Goal: Use online tool/utility: Utilize a website feature to perform a specific function

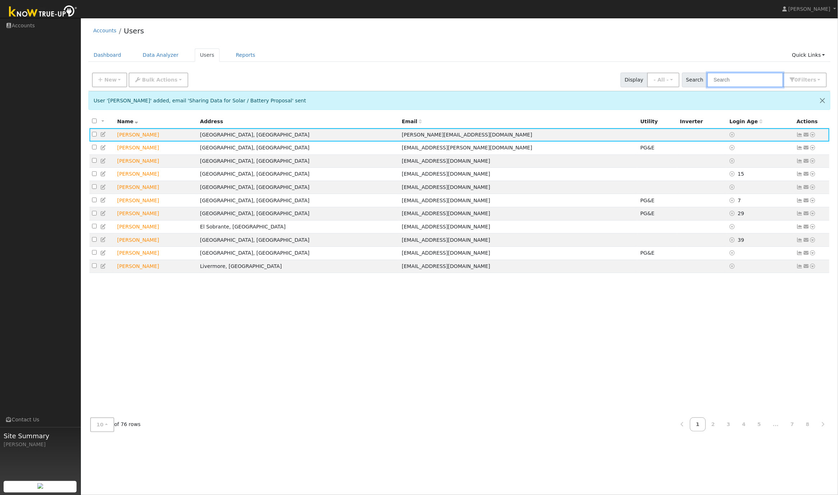
click at [747, 82] on input "text" at bounding box center [745, 80] width 76 height 15
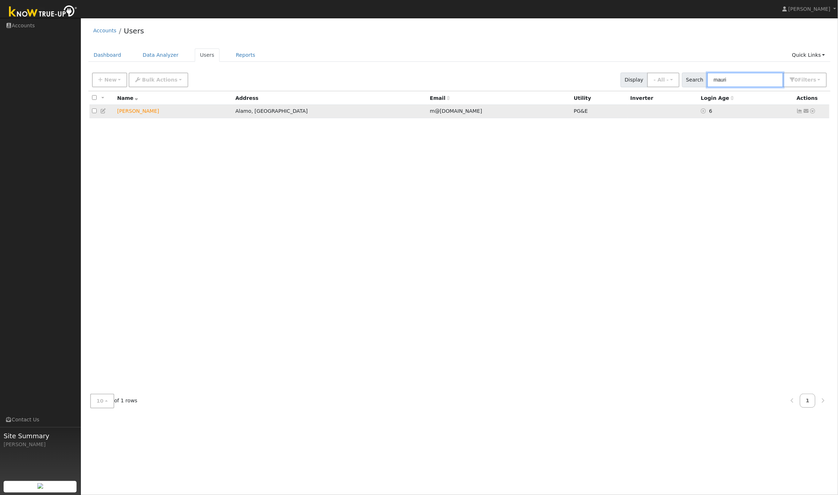
type input "mauri"
click at [814, 112] on icon at bounding box center [813, 111] width 6 height 5
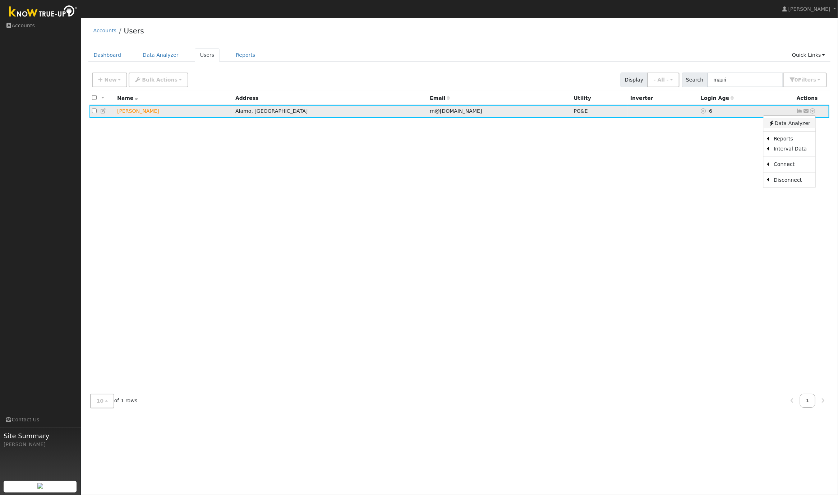
click at [798, 124] on link "Data Analyzer" at bounding box center [789, 123] width 52 height 10
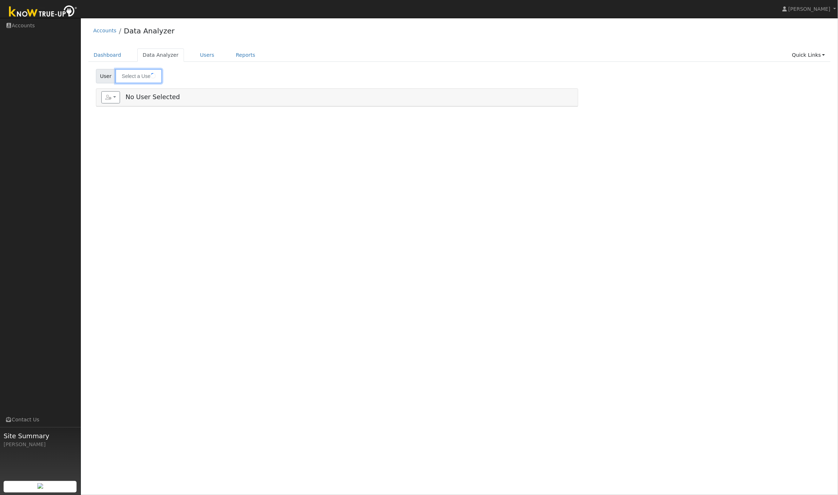
type input "[PERSON_NAME]"
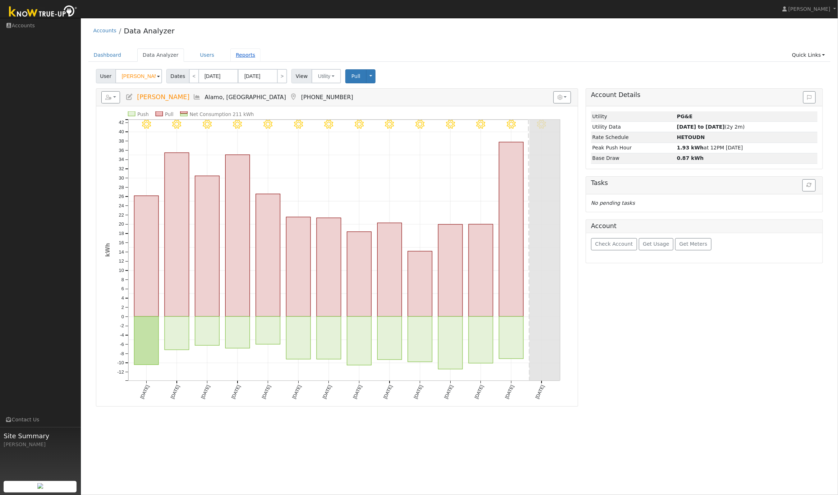
click at [243, 56] on link "Reports" at bounding box center [245, 55] width 30 height 13
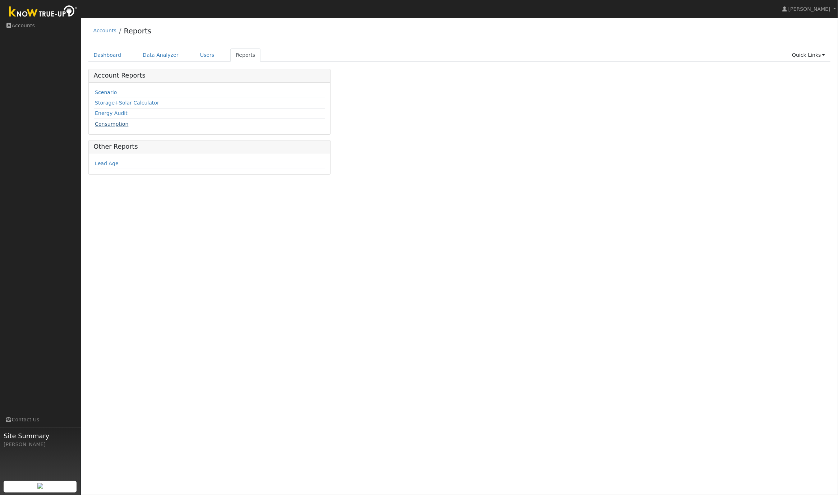
click at [112, 127] on link "Consumption" at bounding box center [111, 124] width 33 height 6
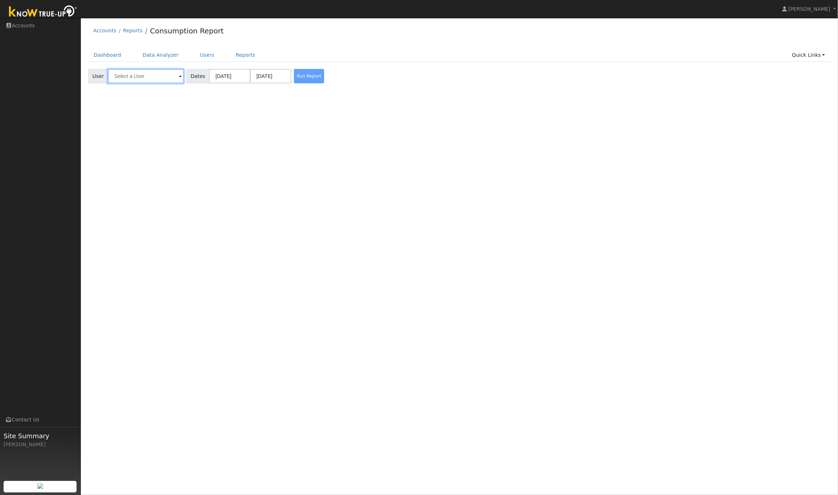
click at [147, 82] on input "text" at bounding box center [146, 76] width 76 height 14
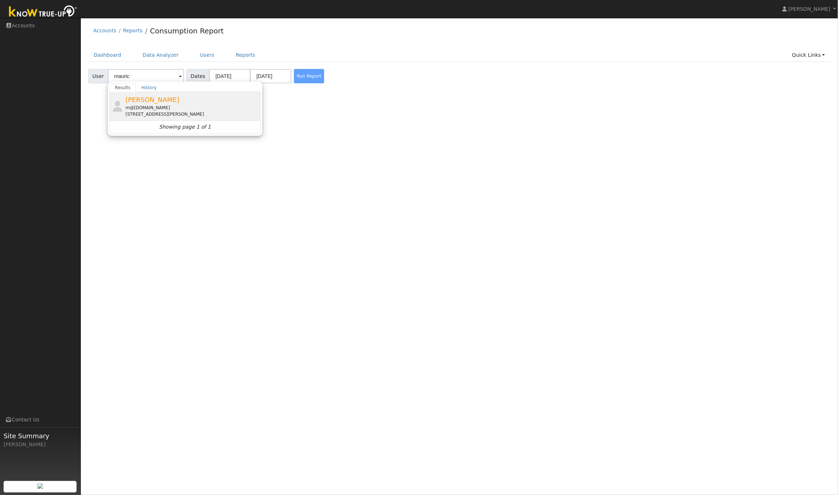
click at [198, 112] on div "2457 Amy Way, Alamo, CA 94507" at bounding box center [191, 114] width 133 height 6
type input "Mauricio Sanchez"
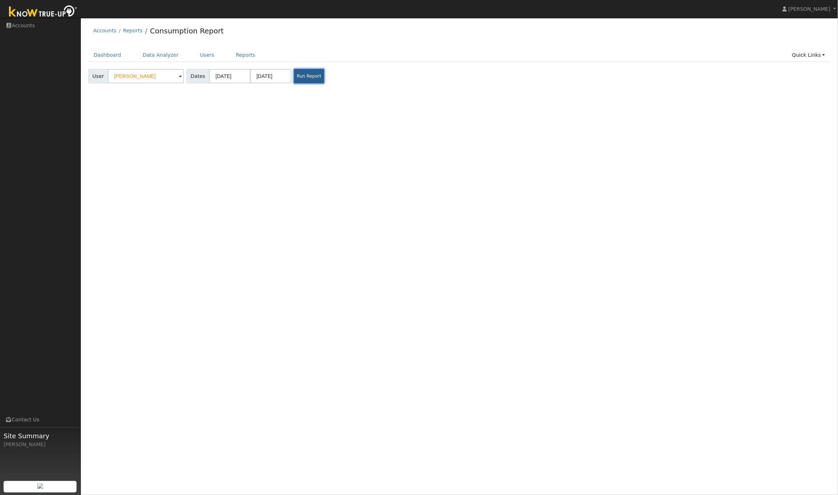
click at [303, 78] on button "Run Report" at bounding box center [309, 76] width 30 height 14
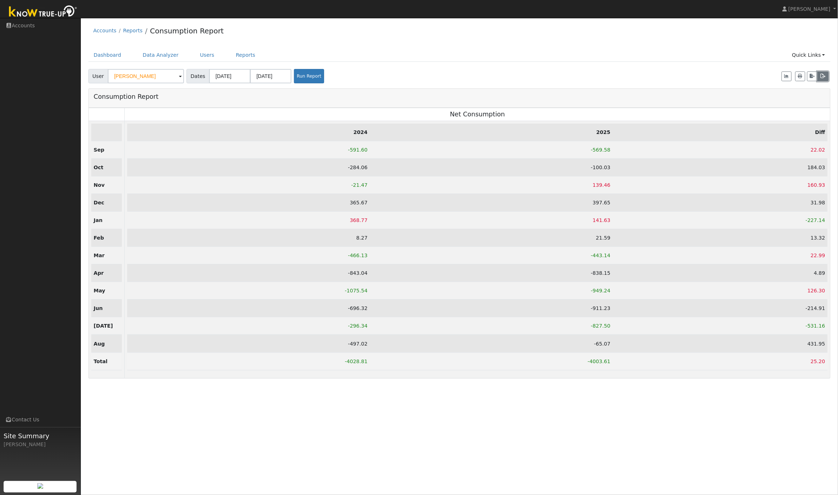
click at [822, 78] on icon "button" at bounding box center [823, 76] width 5 height 4
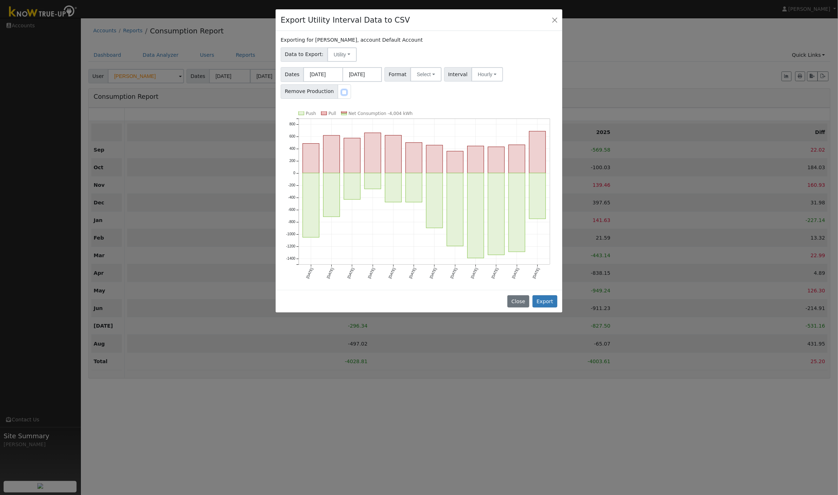
click at [342, 92] on input "checkbox" at bounding box center [344, 92] width 5 height 5
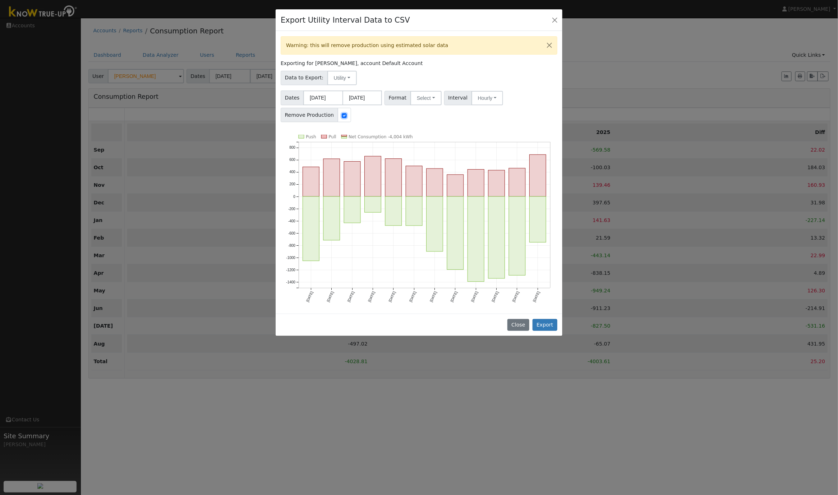
click at [342, 117] on input "checkbox" at bounding box center [344, 115] width 5 height 5
checkbox input "false"
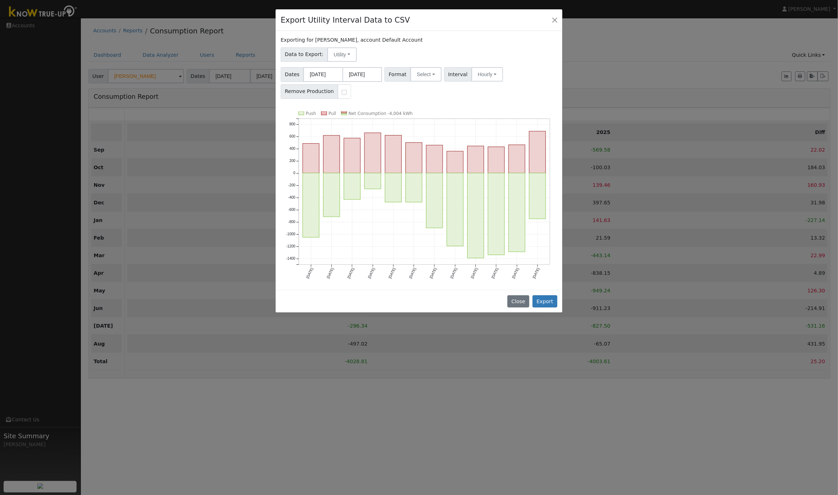
click at [411, 96] on div "Dates 09/01/2024 08/31/2025 Format Select Generic PG&E SCE SDGE Aurora Energy T…" at bounding box center [419, 82] width 279 height 34
click at [554, 22] on button "Close" at bounding box center [555, 20] width 10 height 10
